Goal: Task Accomplishment & Management: Manage account settings

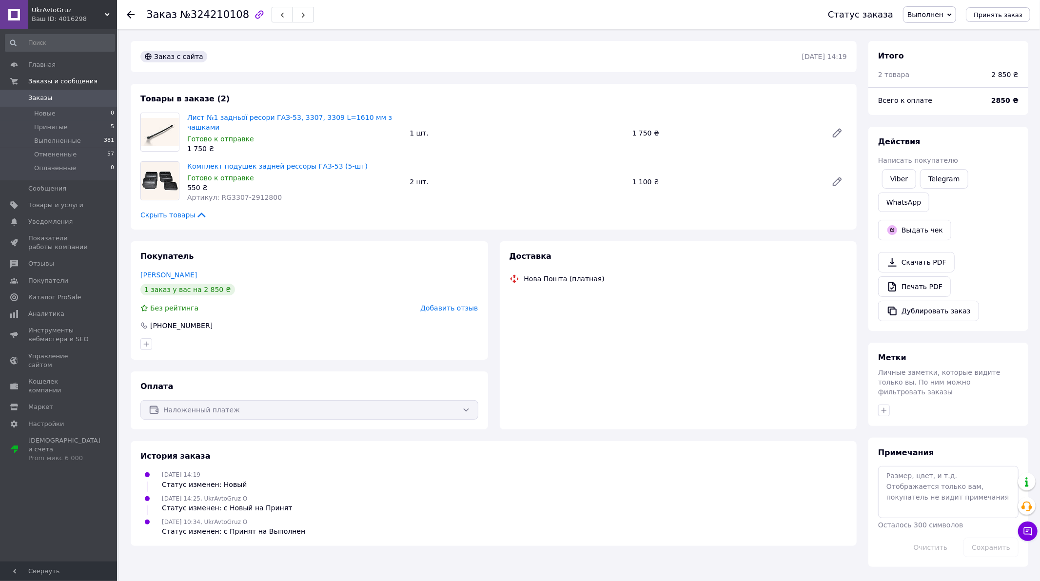
click at [42, 100] on span "Заказы" at bounding box center [40, 98] width 24 height 9
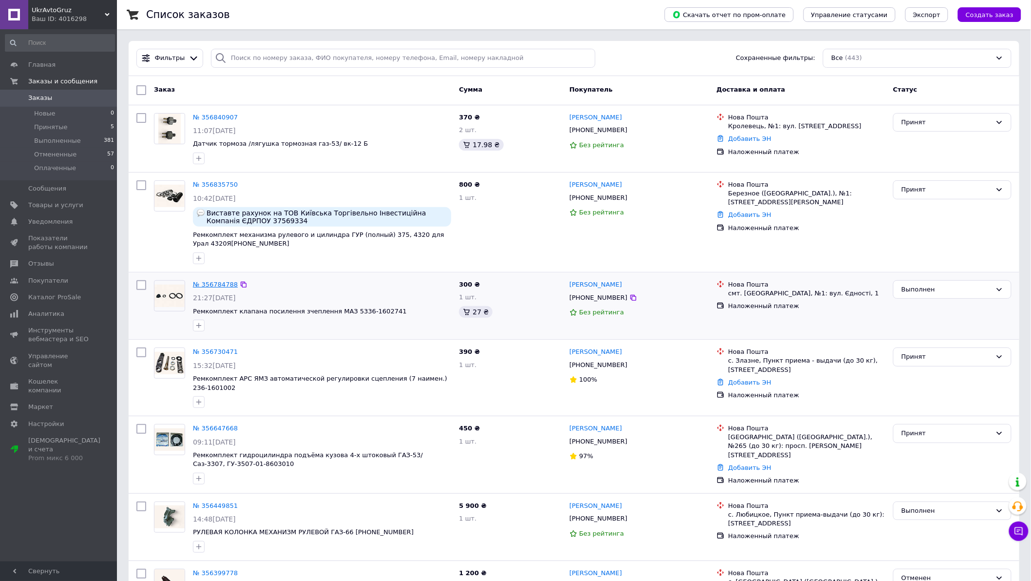
click at [205, 282] on link "№ 356784788" at bounding box center [215, 284] width 45 height 7
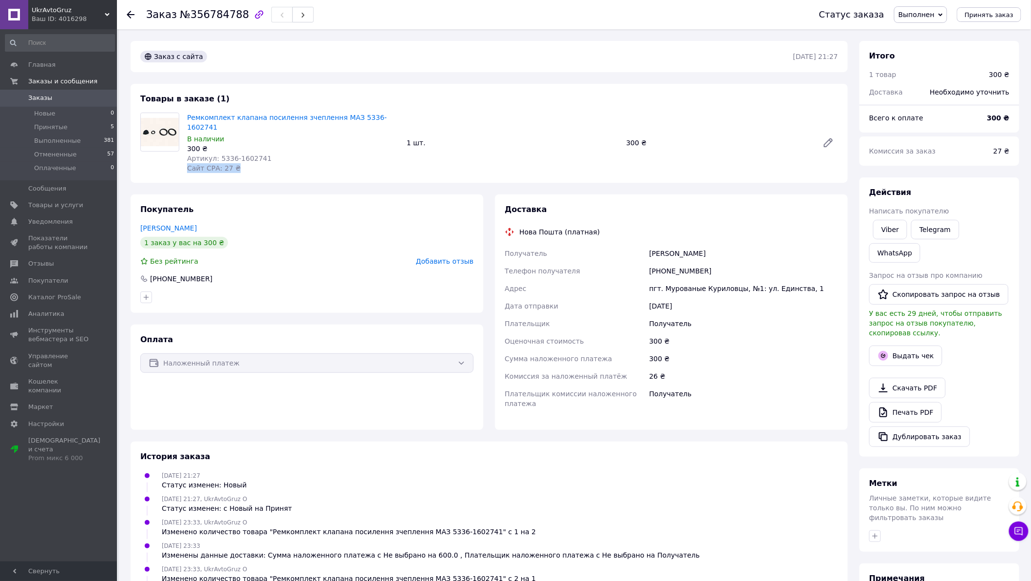
drag, startPoint x: 218, startPoint y: 161, endPoint x: 184, endPoint y: 160, distance: 33.7
click at [184, 160] on div "Ремкомплект клапана посилення зчеплення МАЗ 5336-1602741 В наличии 300 ₴ Артику…" at bounding box center [293, 143] width 220 height 64
click at [131, 16] on icon at bounding box center [131, 15] width 8 height 8
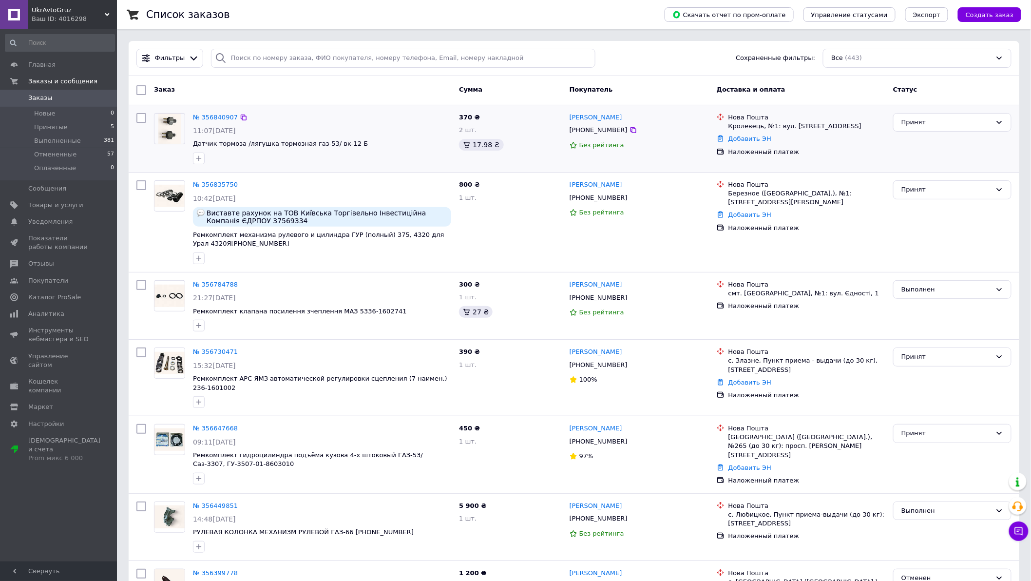
click at [373, 136] on div "№ 356840907 11:07[DATE] Датчик тормоза /лягушка тормозная газ-53/ вк-12 Б" at bounding box center [322, 138] width 266 height 59
click at [205, 112] on div "№ 356840907" at bounding box center [215, 117] width 47 height 11
click at [205, 117] on link "№ 356840907" at bounding box center [215, 117] width 45 height 7
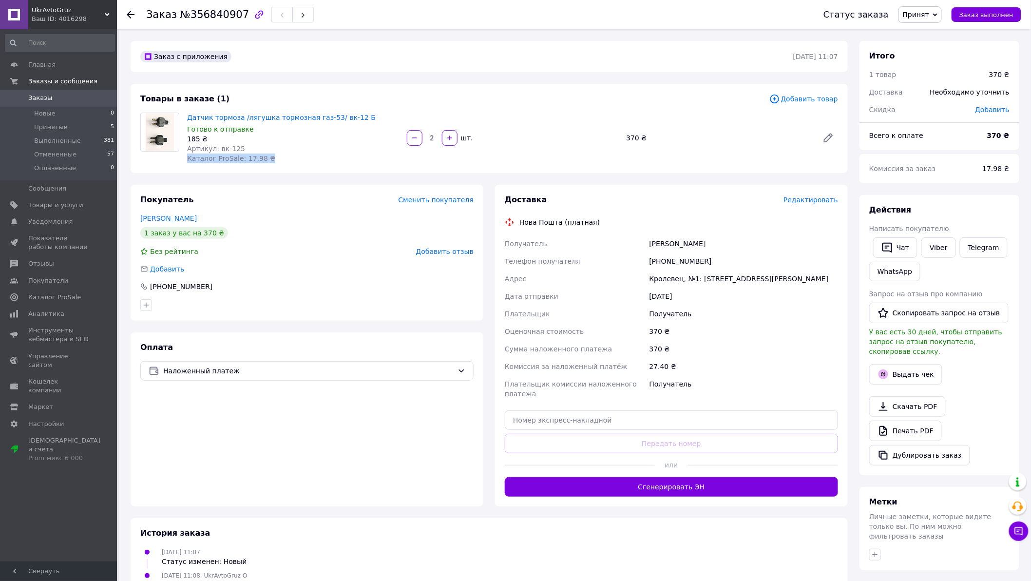
drag, startPoint x: 271, startPoint y: 157, endPoint x: 188, endPoint y: 159, distance: 83.8
click at [188, 159] on div "Датчик тормоза /лягушка тормозная газ-53/ вк-12 Б Готово к отправке 185 ₴ Артик…" at bounding box center [293, 138] width 220 height 55
click at [275, 176] on div "Заказ с приложения [DATE] 11:07 Товары в заказе (1) Добавить товар Датчик тормо…" at bounding box center [489, 376] width 729 height 670
click at [130, 16] on icon at bounding box center [131, 15] width 8 height 8
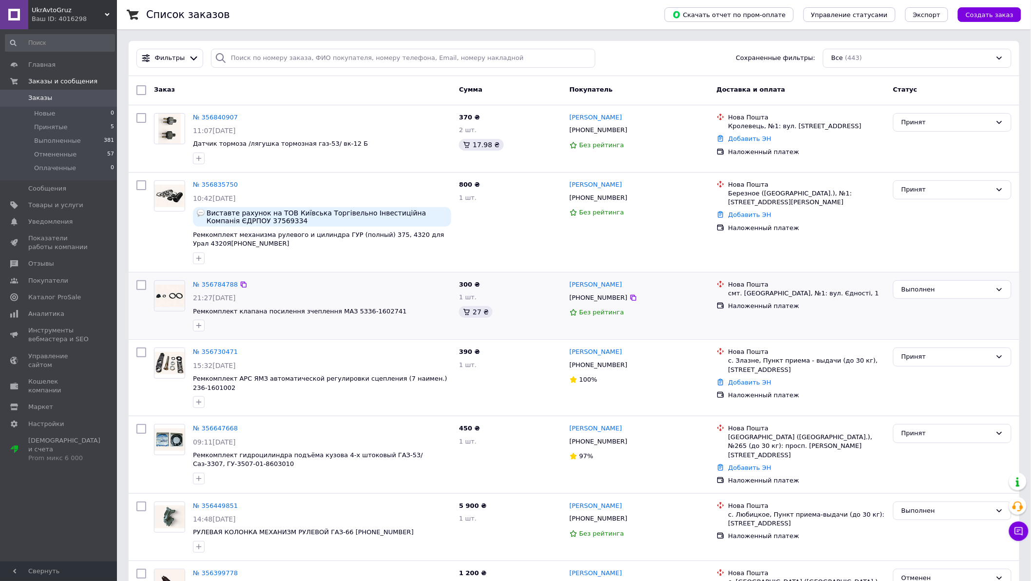
click at [211, 276] on div "№ 356784788 21:27[DATE] Ремкомплект клапана посилення зчеплення МАЗ 5336-1602741" at bounding box center [322, 305] width 266 height 59
click at [210, 283] on link "№ 356784788" at bounding box center [215, 284] width 45 height 7
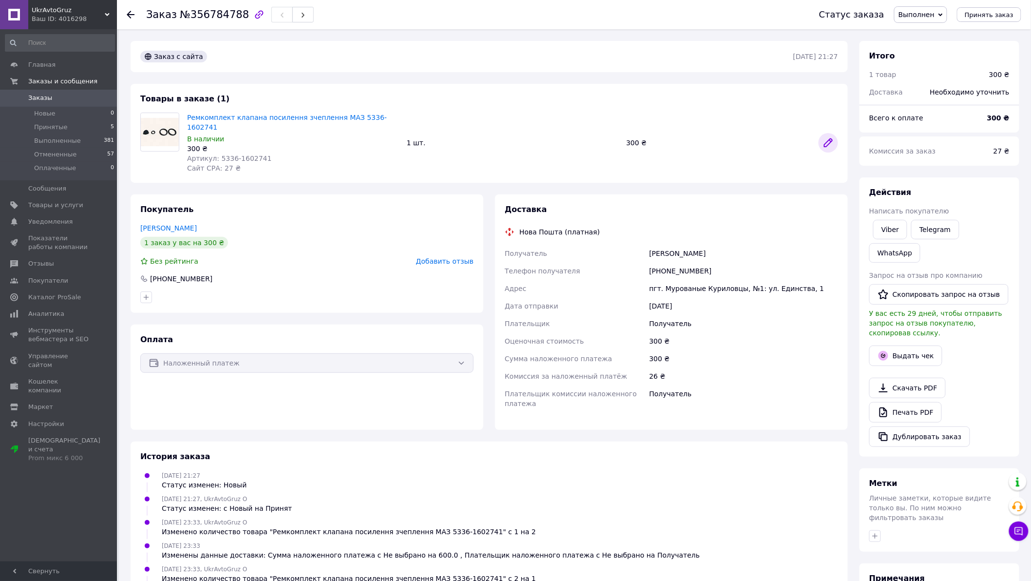
click at [827, 137] on icon at bounding box center [829, 143] width 12 height 12
click at [36, 100] on span "Заказы" at bounding box center [40, 98] width 24 height 9
